Goal: Navigation & Orientation: Understand site structure

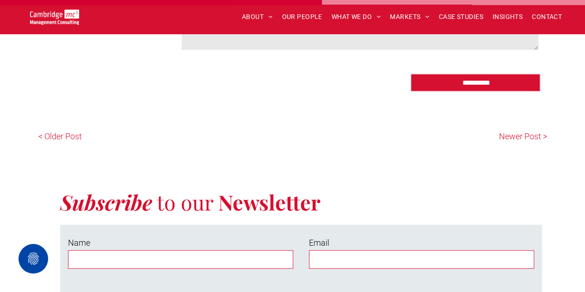
scroll to position [1132, 0]
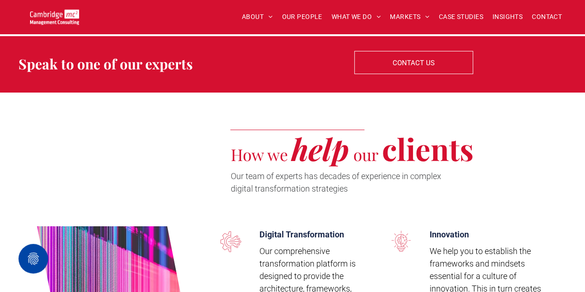
scroll to position [1943, 0]
